Goal: Understand site structure: Understand site structure

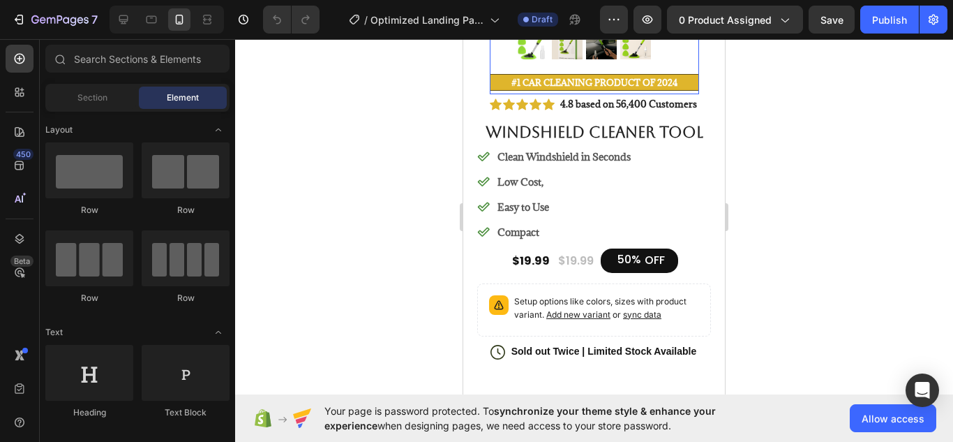
scroll to position [380, 0]
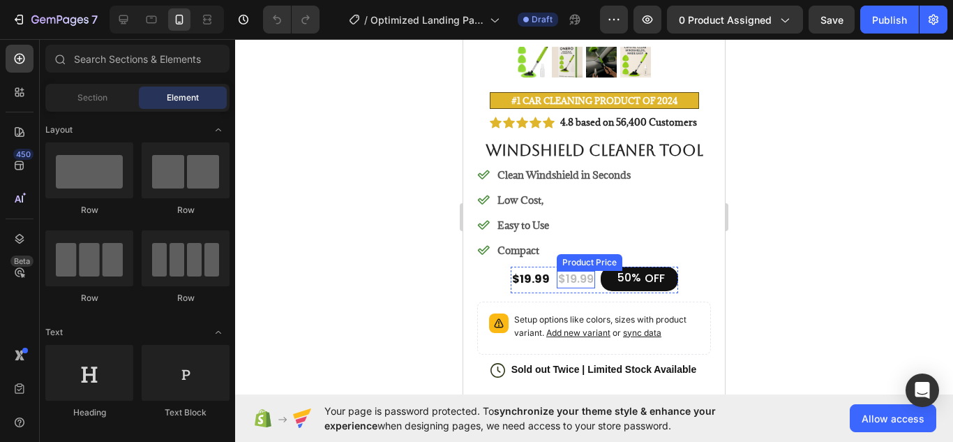
click at [557, 274] on div "$19.99" at bounding box center [576, 279] width 38 height 17
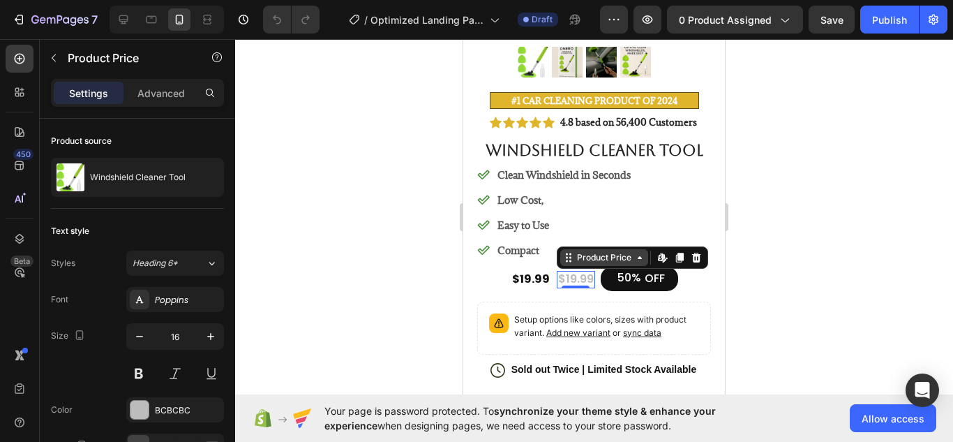
click at [635, 261] on icon at bounding box center [639, 257] width 11 height 11
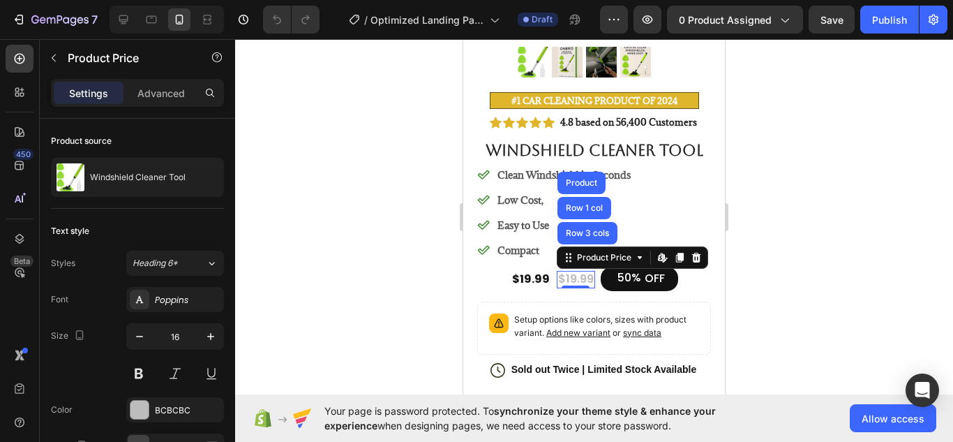
click at [366, 281] on div at bounding box center [594, 240] width 718 height 403
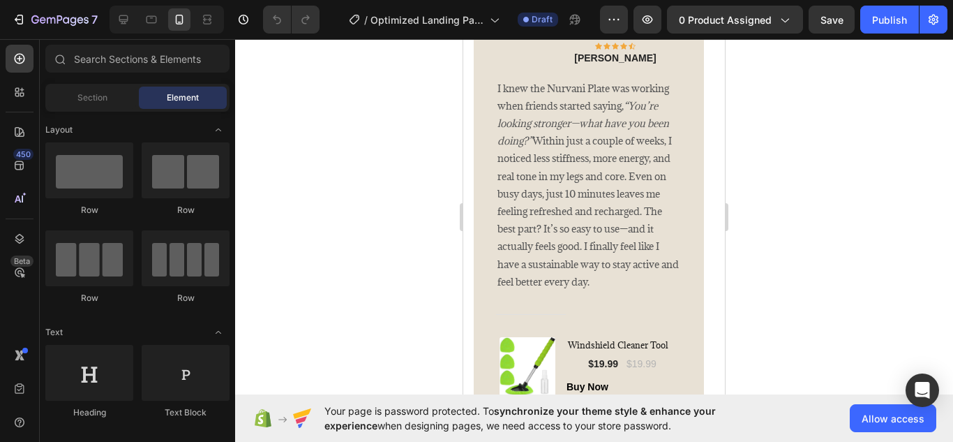
scroll to position [2860, 0]
click at [562, 213] on p "I knew the Nurvani Plate was working when friends started saying, “You’re looki…" at bounding box center [588, 185] width 183 height 211
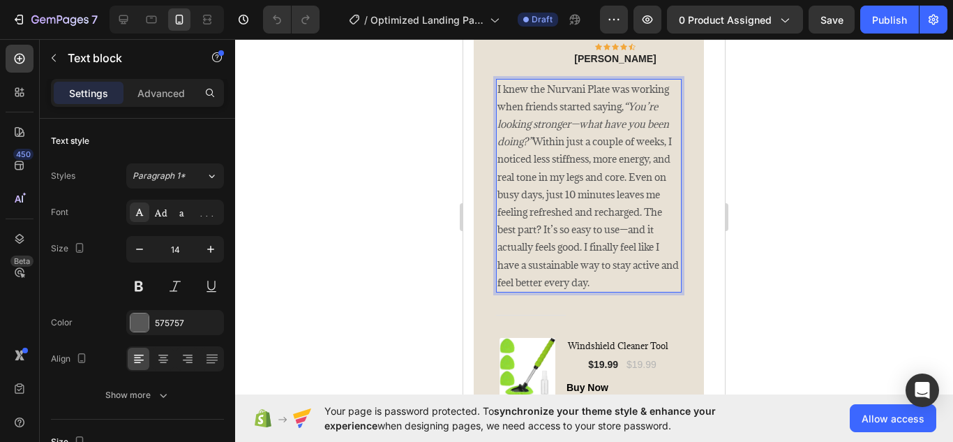
click at [562, 213] on p "I knew the Nurvani Plate was working when friends started saying, “You’re looki…" at bounding box center [588, 185] width 183 height 211
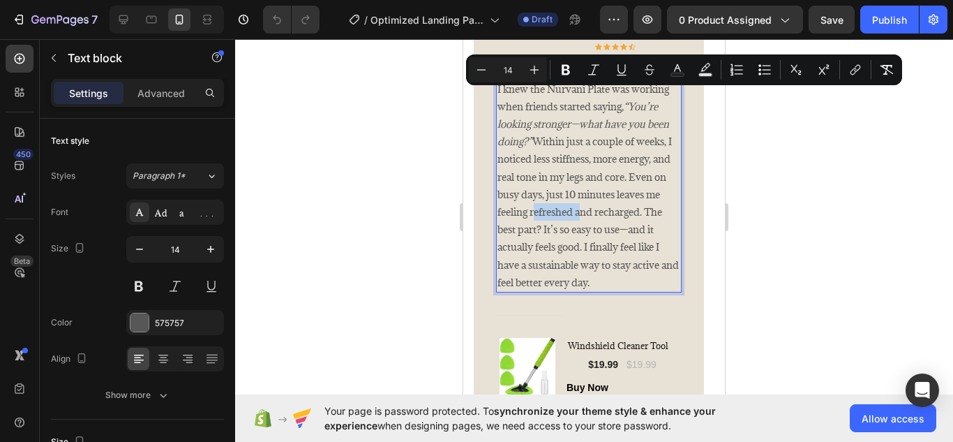
copy p "I knew the Nurvani Plate was working when friends started saying, “You’re looki…"
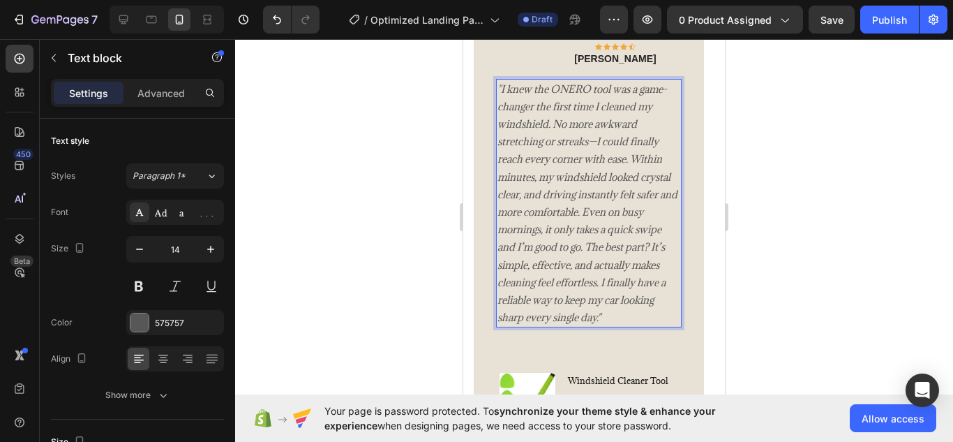
click at [778, 187] on div at bounding box center [594, 240] width 718 height 403
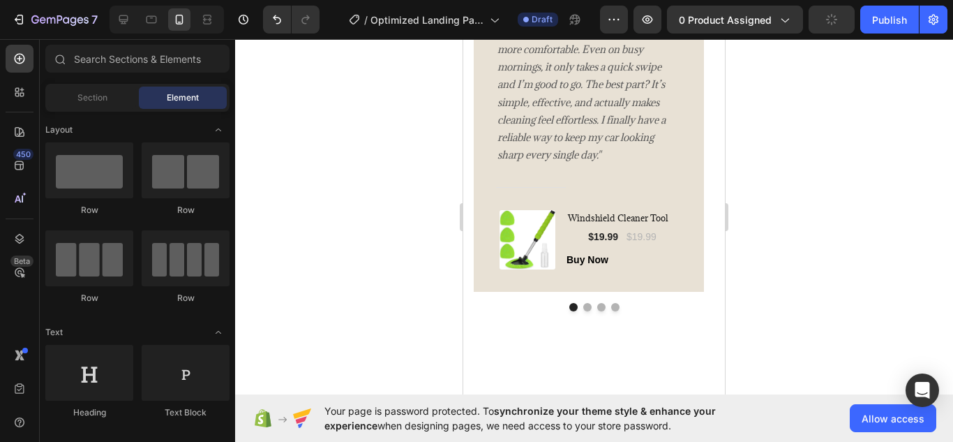
scroll to position [3031, 0]
click at [583, 308] on button "Dot" at bounding box center [587, 307] width 8 height 8
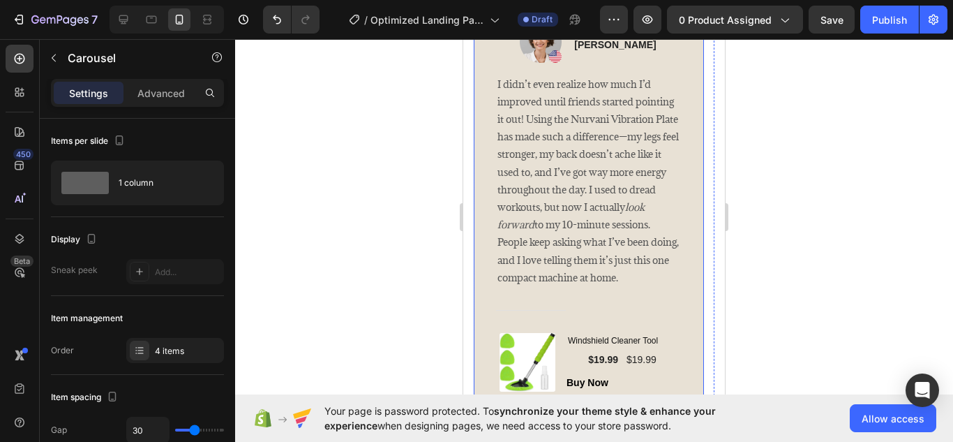
scroll to position [2874, 0]
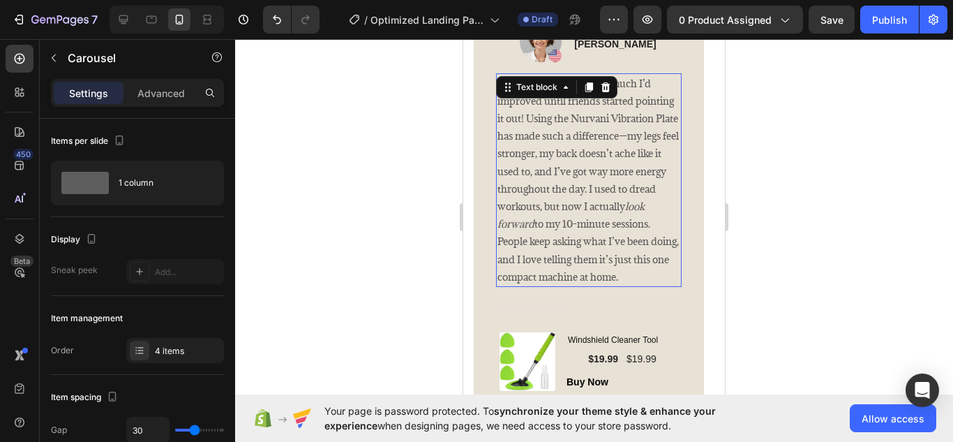
click at [633, 244] on p "I didn’t even realize how much I’d improved until friends started pointing it o…" at bounding box center [588, 180] width 183 height 211
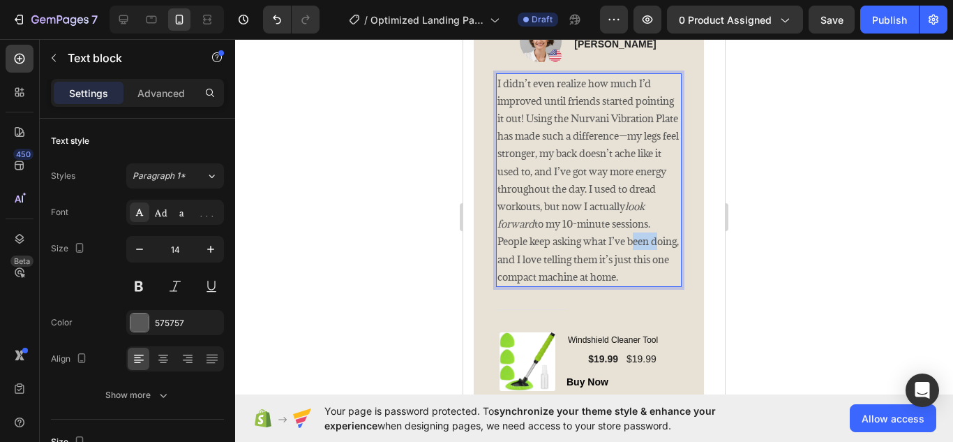
click at [633, 244] on p "I didn’t even realize how much I’d improved until friends started pointing it o…" at bounding box center [588, 180] width 183 height 211
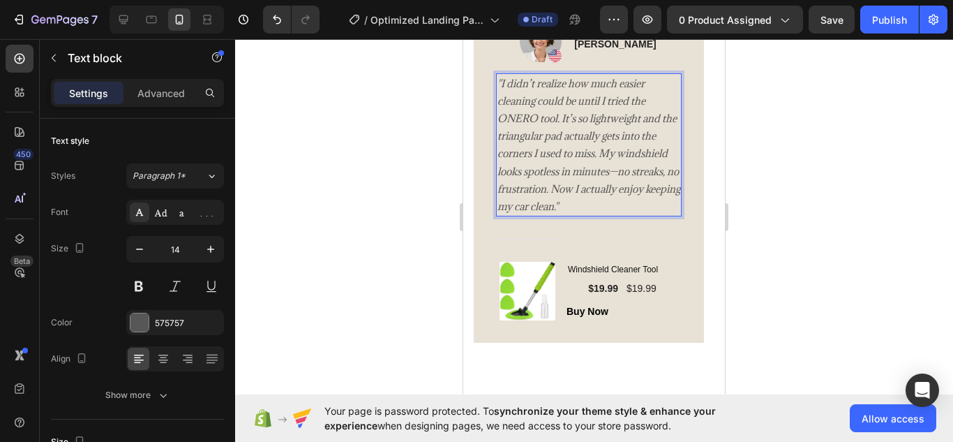
click at [754, 158] on div at bounding box center [594, 240] width 718 height 403
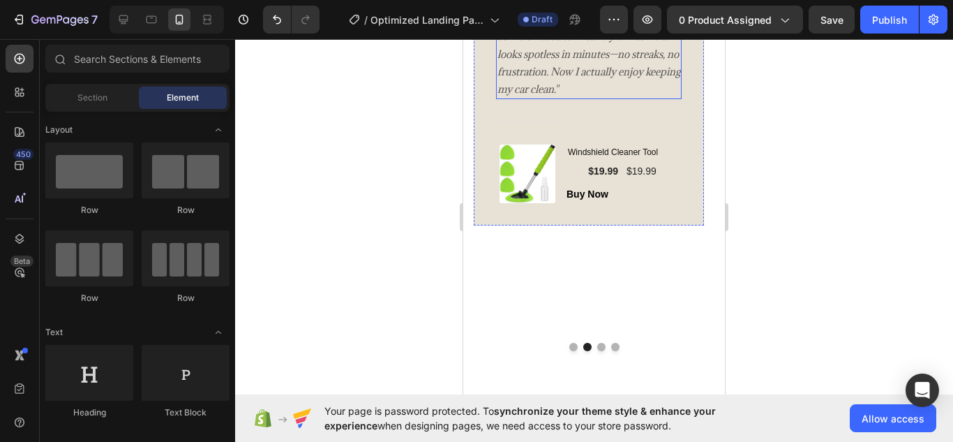
scroll to position [2994, 0]
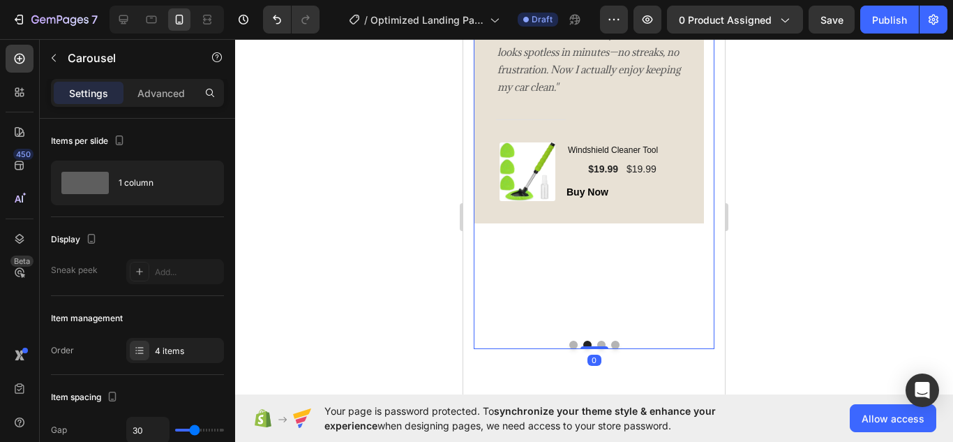
click at [597, 341] on button "Dot" at bounding box center [601, 344] width 8 height 8
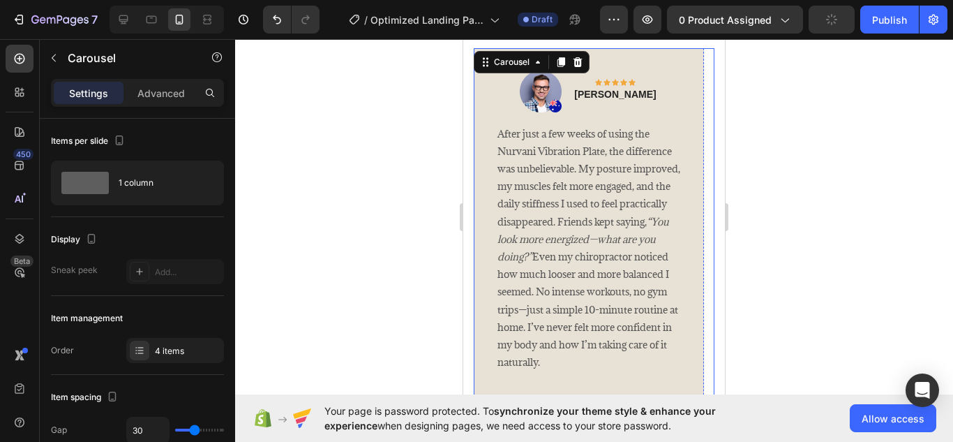
scroll to position [2822, 0]
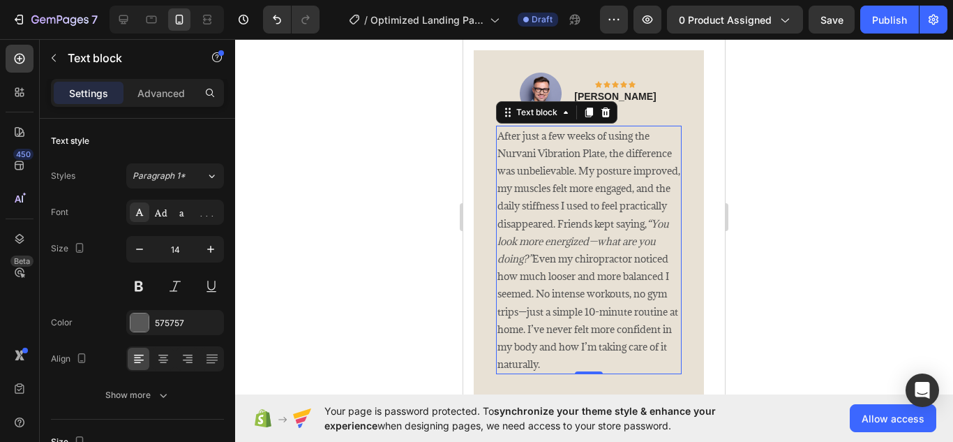
click at [590, 211] on p "After just a few weeks of using the Nurvani Vibration Plate, the difference was…" at bounding box center [588, 250] width 183 height 246
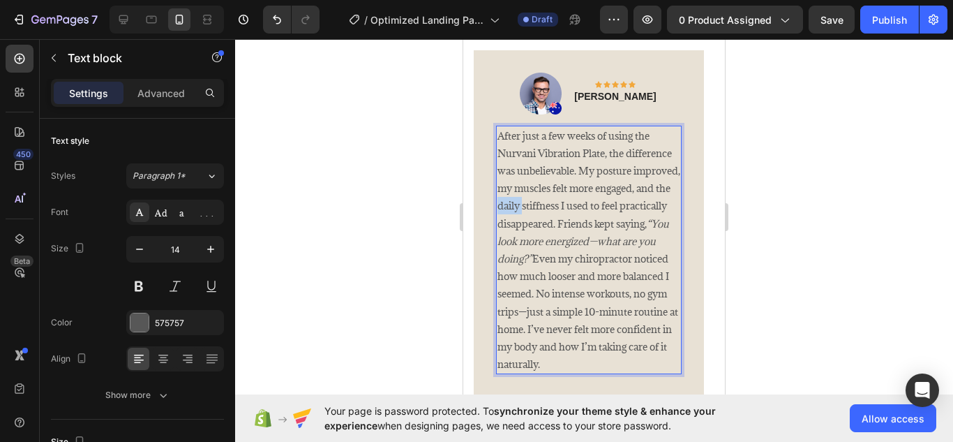
click at [590, 211] on p "After just a few weeks of using the Nurvani Vibration Plate, the difference was…" at bounding box center [588, 250] width 183 height 246
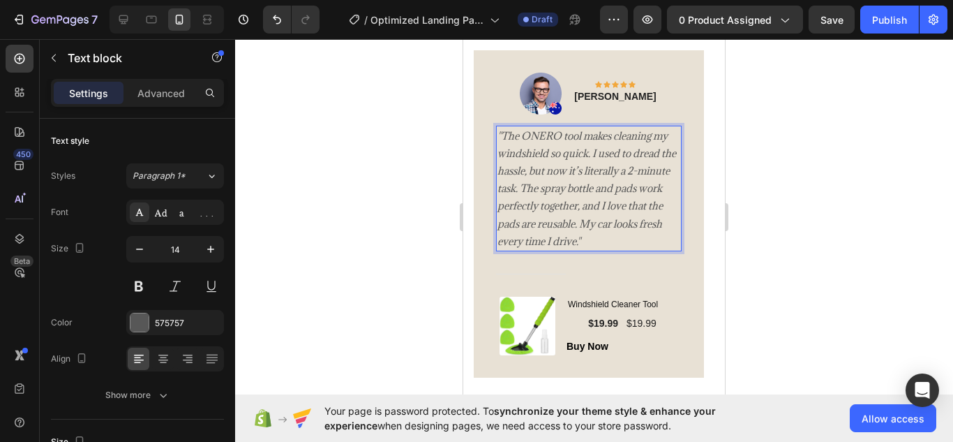
click at [796, 209] on div at bounding box center [594, 240] width 718 height 403
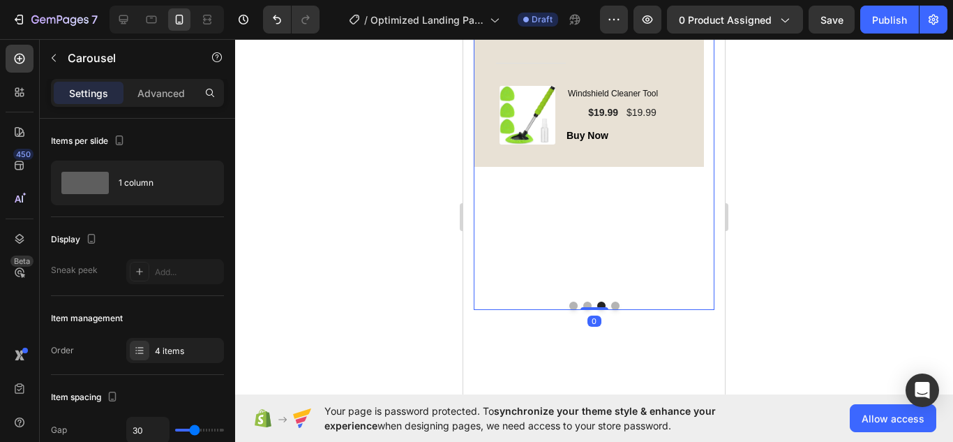
scroll to position [3035, 0]
click at [611, 304] on button "Dot" at bounding box center [615, 303] width 8 height 8
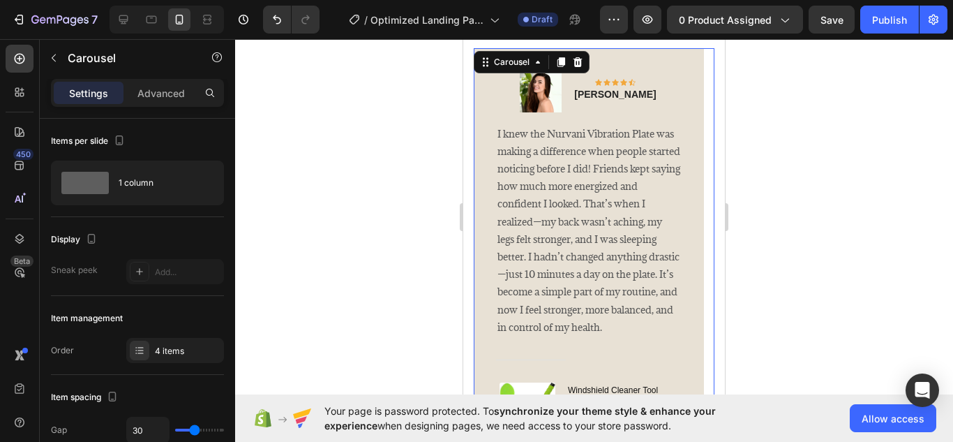
scroll to position [2816, 0]
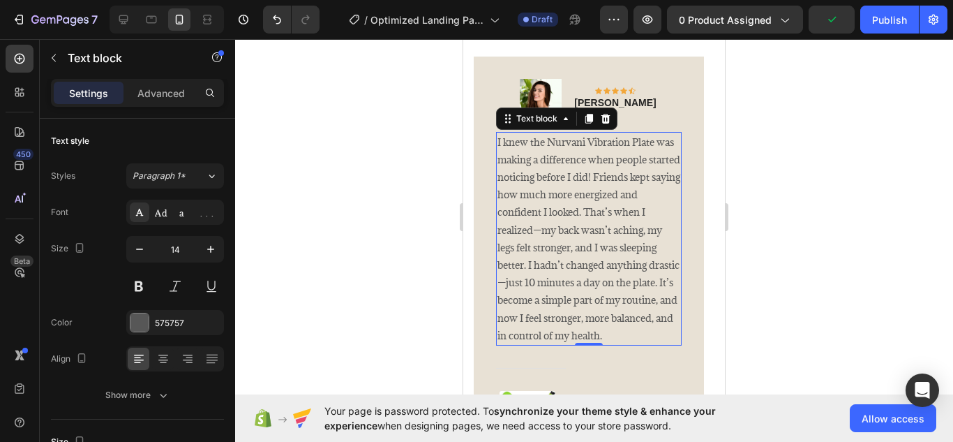
click at [597, 227] on p "I knew the Nurvani Vibration Plate was making a difference when people started …" at bounding box center [588, 238] width 183 height 211
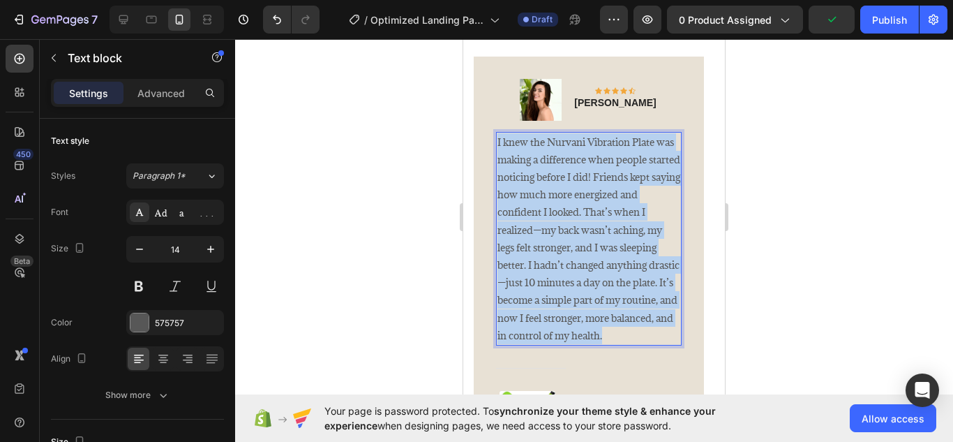
click at [597, 227] on p "I knew the Nurvani Vibration Plate was making a difference when people started …" at bounding box center [588, 238] width 183 height 211
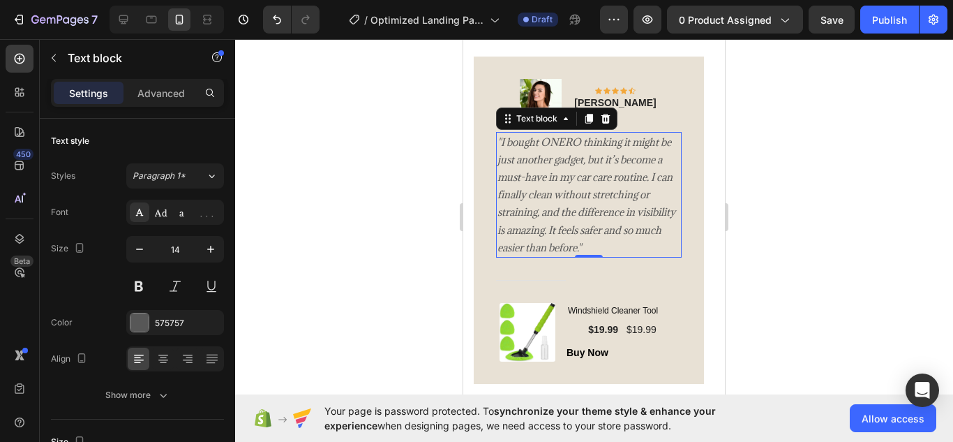
click at [770, 236] on div at bounding box center [594, 240] width 718 height 403
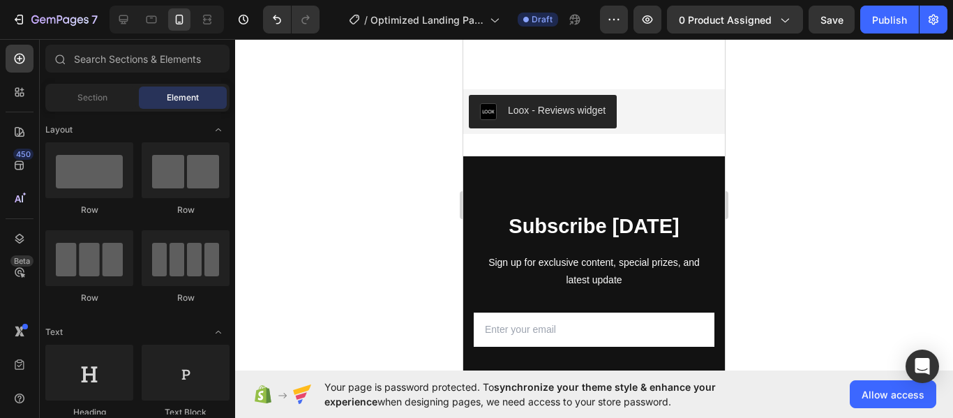
scroll to position [3732, 0]
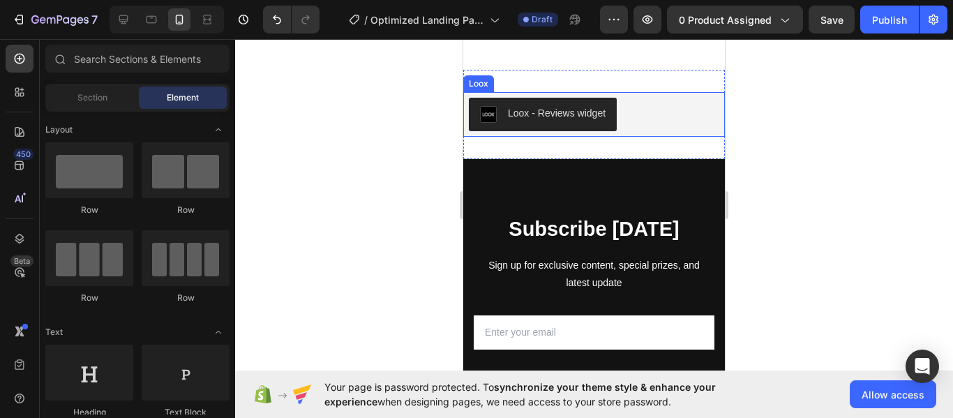
click at [579, 116] on div "Loox - Reviews widget" at bounding box center [557, 113] width 98 height 15
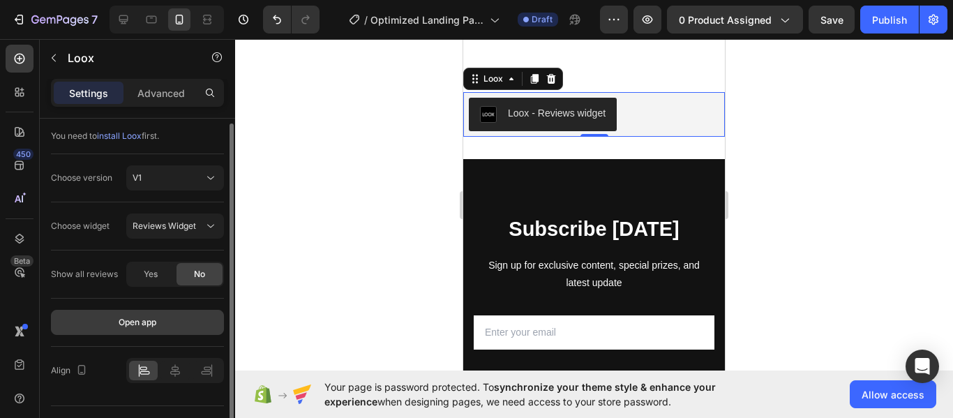
scroll to position [32, 0]
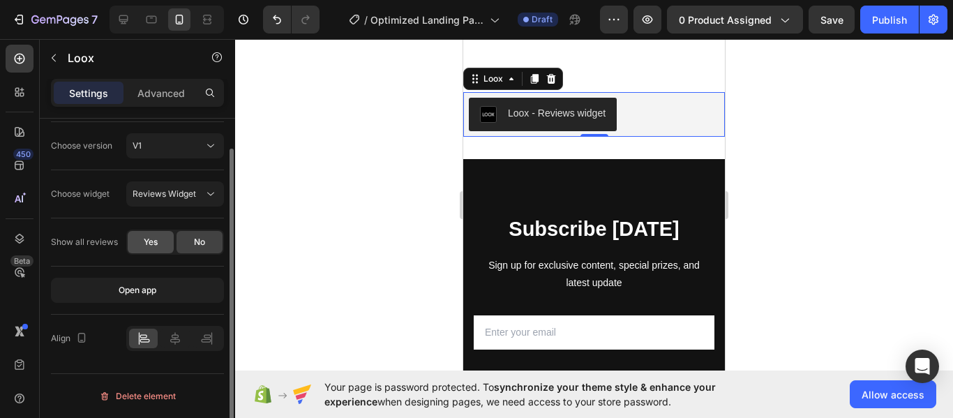
click at [151, 239] on span "Yes" at bounding box center [151, 242] width 14 height 13
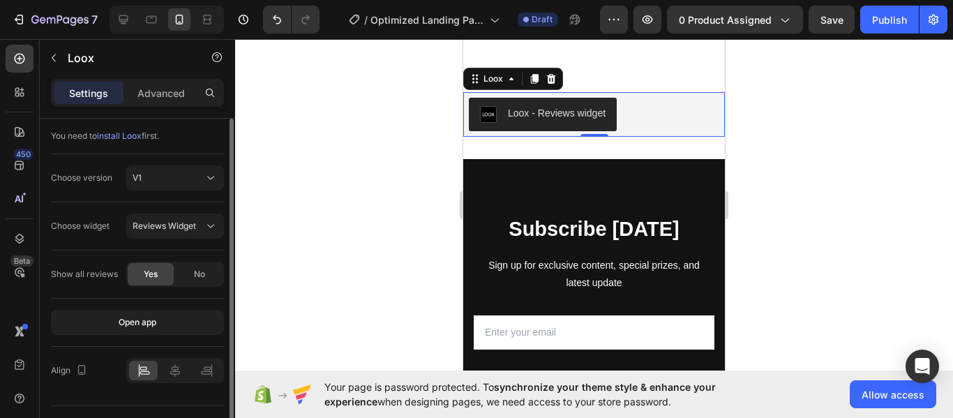
click at [190, 315] on button "Open app" at bounding box center [137, 322] width 173 height 25
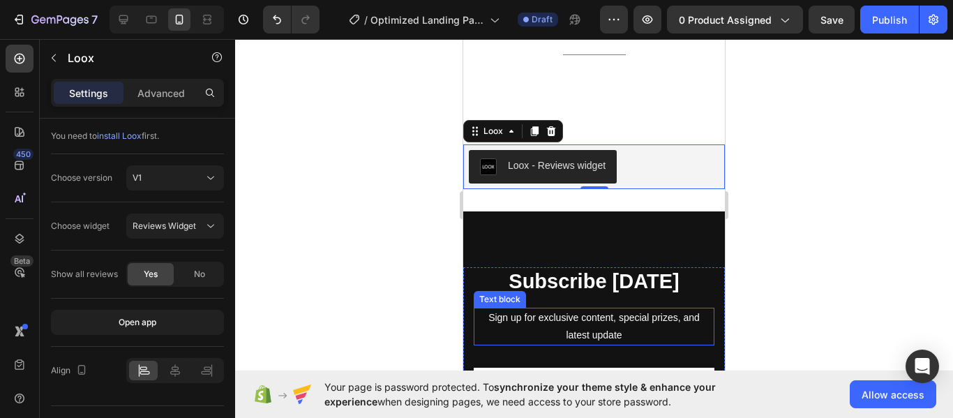
scroll to position [3668, 0]
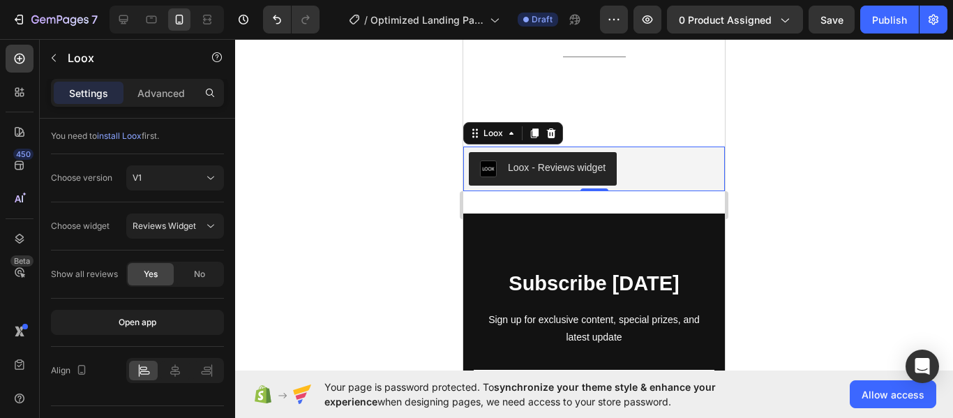
click at [544, 170] on div "Loox - Reviews widget" at bounding box center [557, 167] width 98 height 15
